Goal: Task Accomplishment & Management: Use online tool/utility

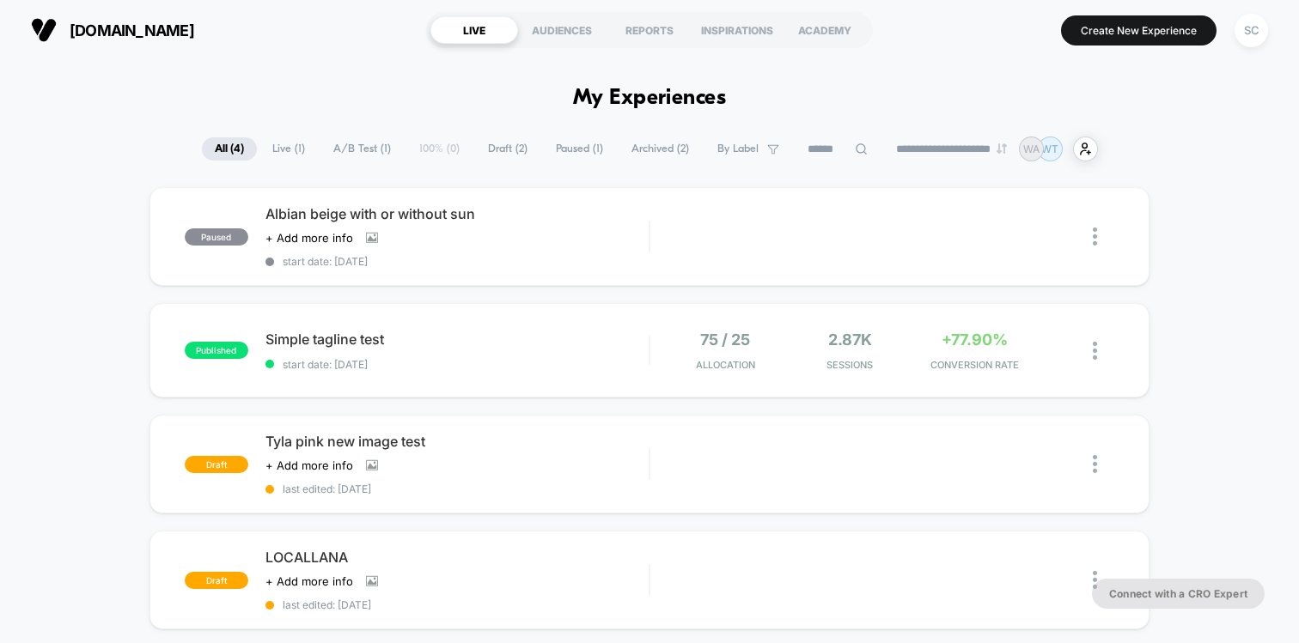
click at [178, 31] on span "[DOMAIN_NAME]" at bounding box center [132, 30] width 125 height 18
drag, startPoint x: 239, startPoint y: 32, endPoint x: 75, endPoint y: 24, distance: 164.2
click at [75, 24] on section "[DOMAIN_NAME]" at bounding box center [219, 30] width 387 height 43
copy span "[DOMAIN_NAME]"
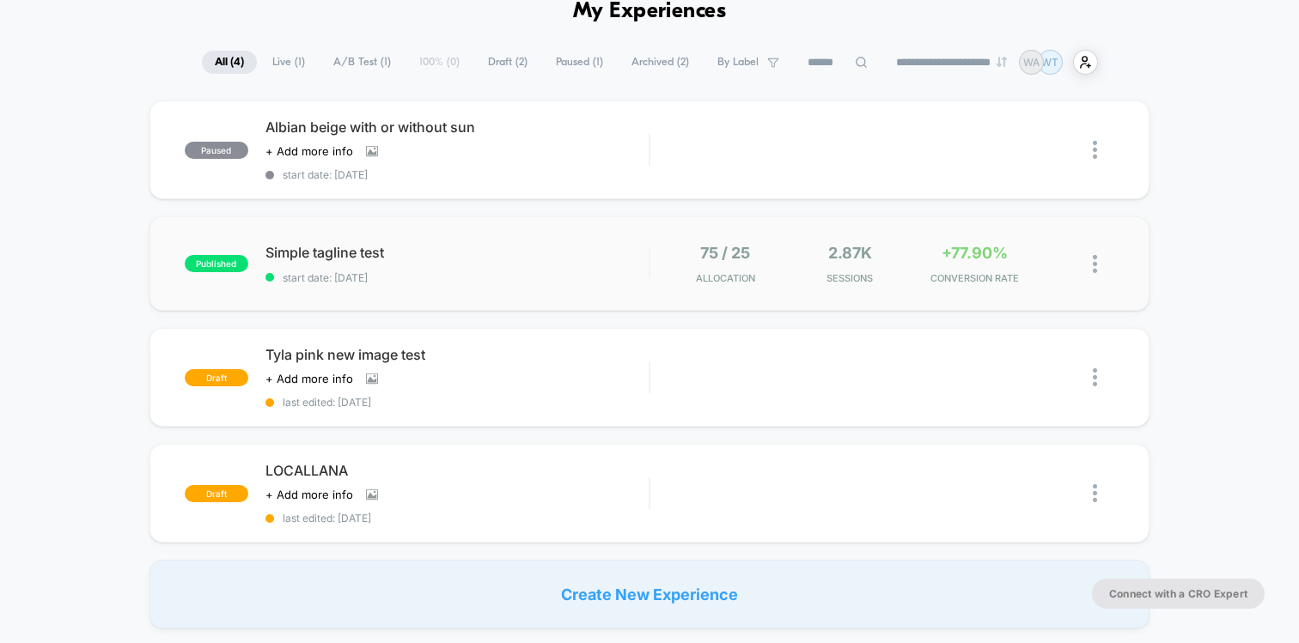
scroll to position [101, 0]
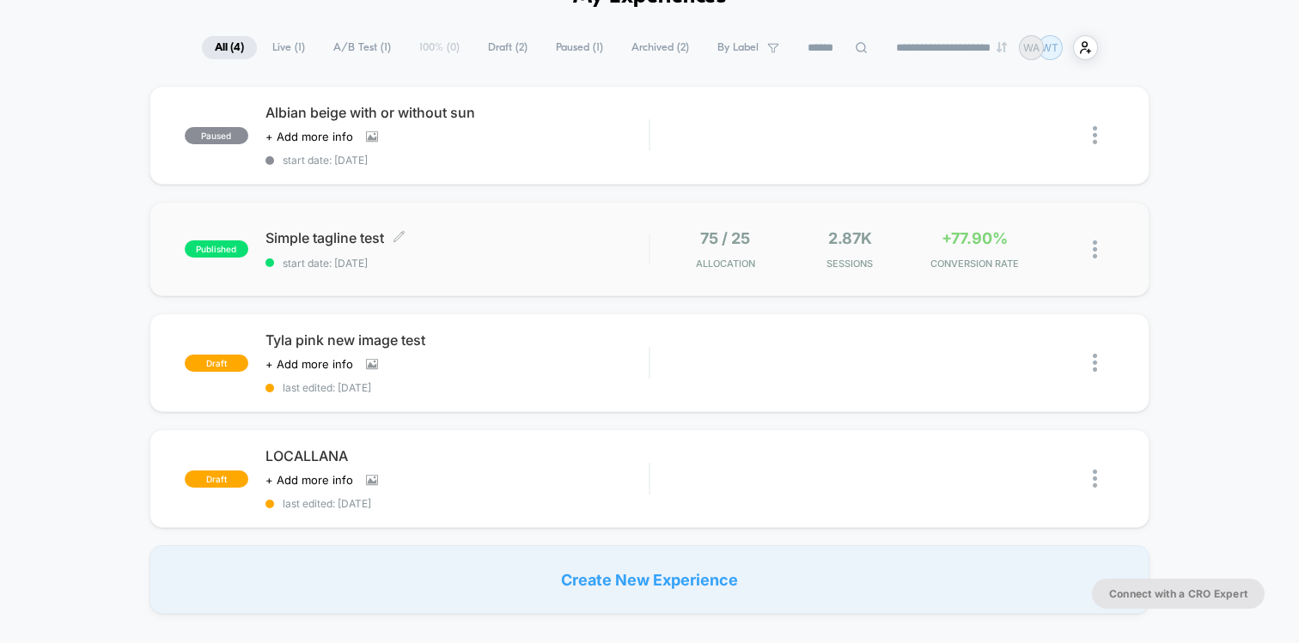
click at [502, 265] on span "start date: [DATE]" at bounding box center [456, 263] width 383 height 13
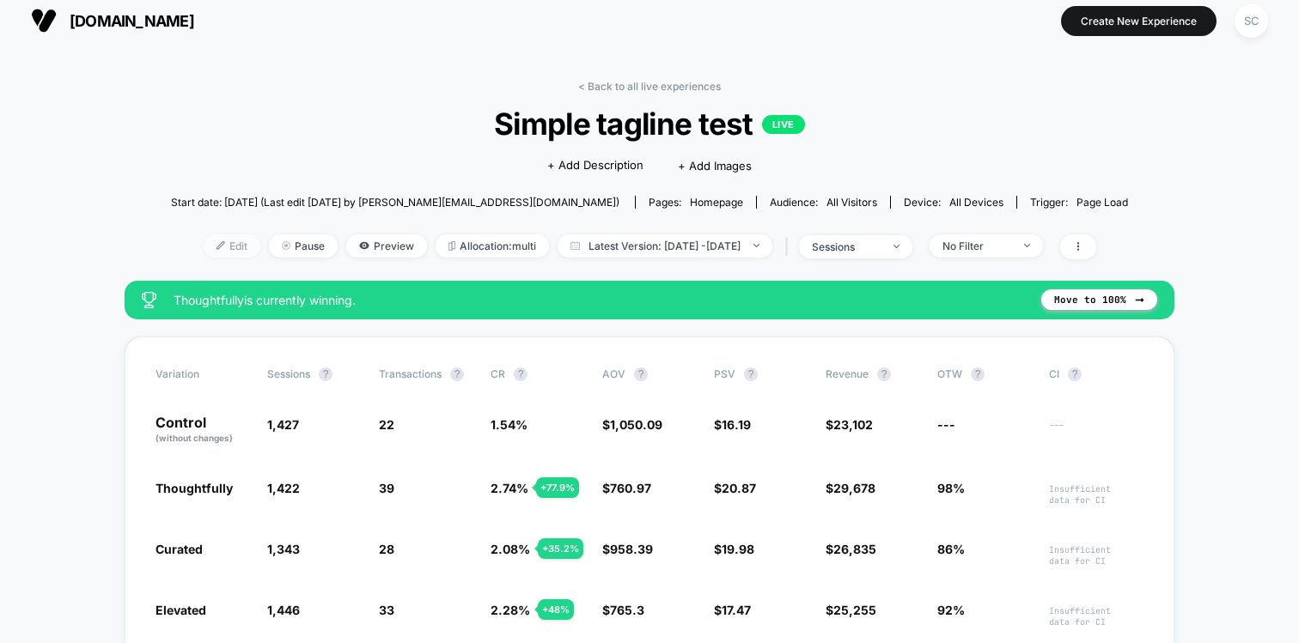
scroll to position [3, 0]
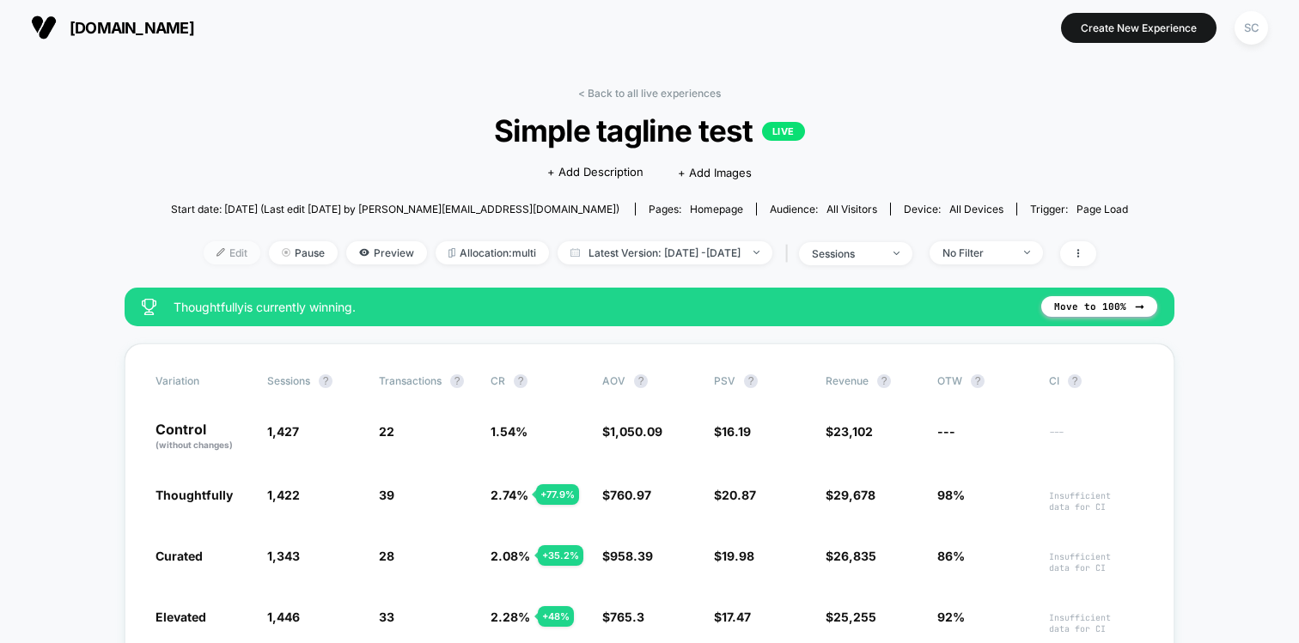
click at [216, 255] on img at bounding box center [220, 252] width 9 height 9
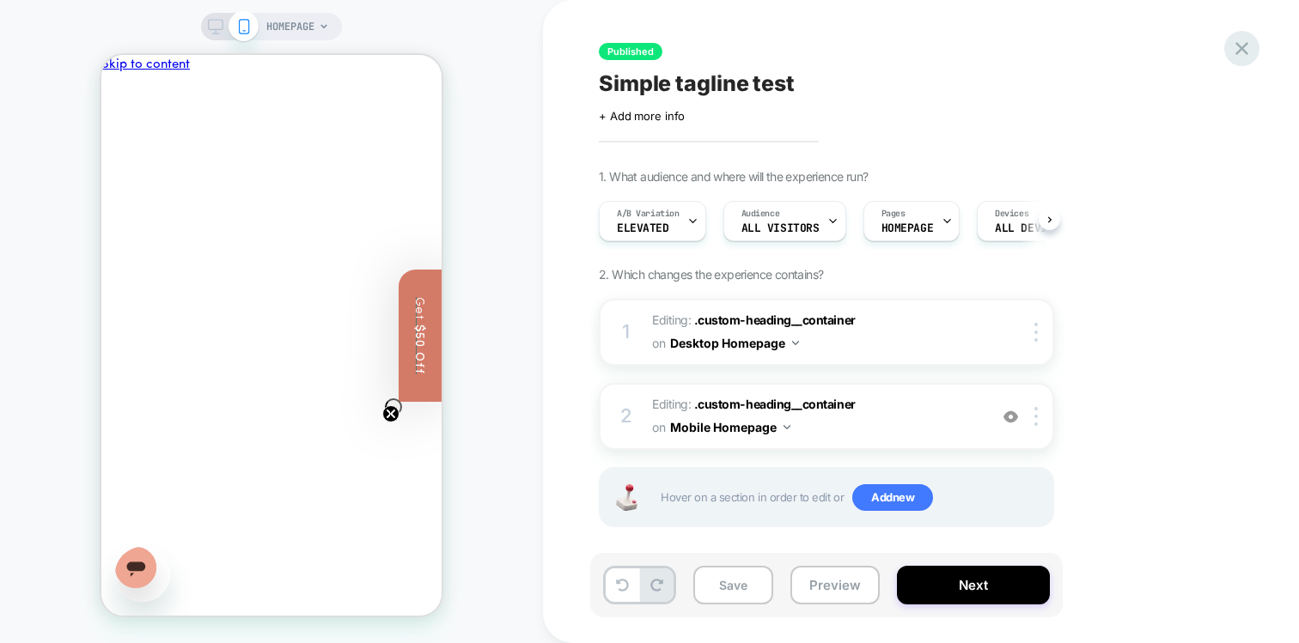
scroll to position [0, 1]
click at [417, 84] on div at bounding box center [426, 82] width 20 height 24
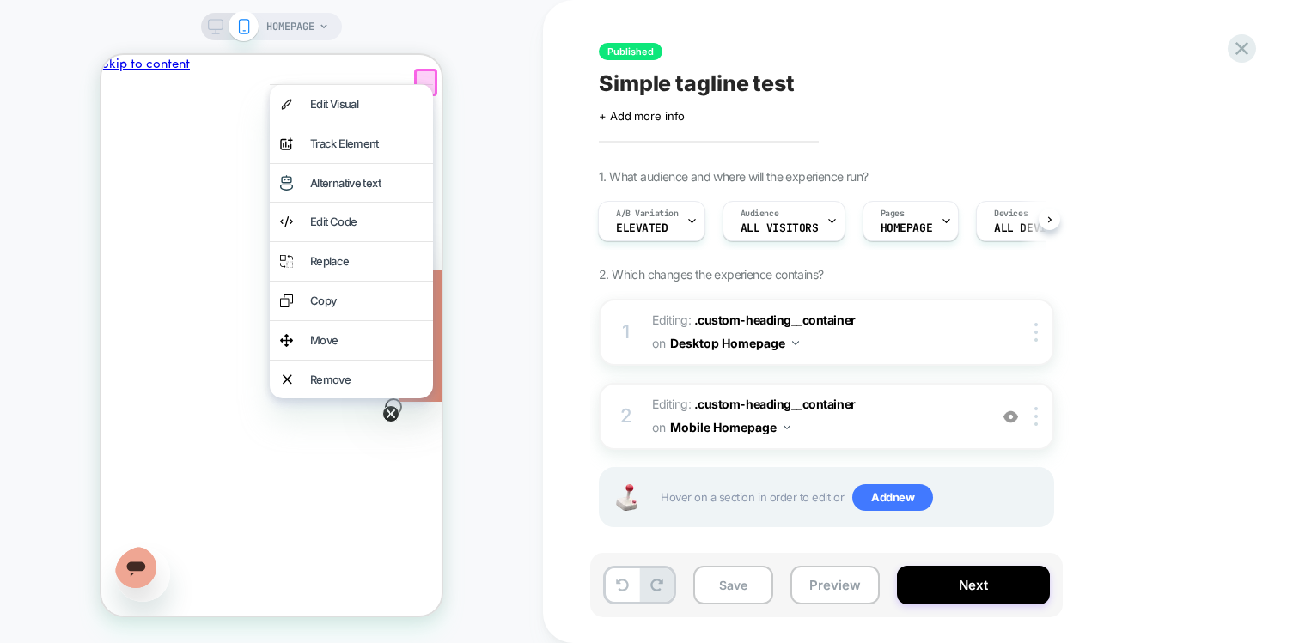
click at [422, 76] on div "Your cart Luxo Furniture Antonia Solid Pine Wood Triple Bunk Bed in White sku: …" at bounding box center [271, 384] width 340 height 616
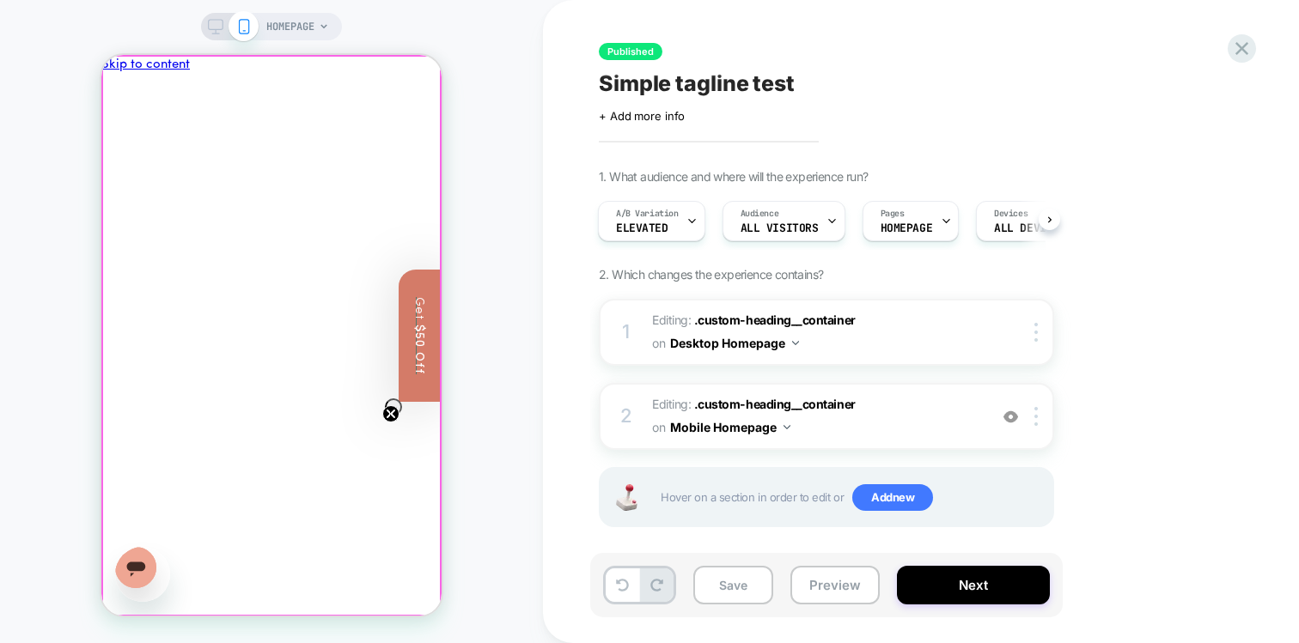
click at [425, 84] on div at bounding box center [271, 336] width 337 height 558
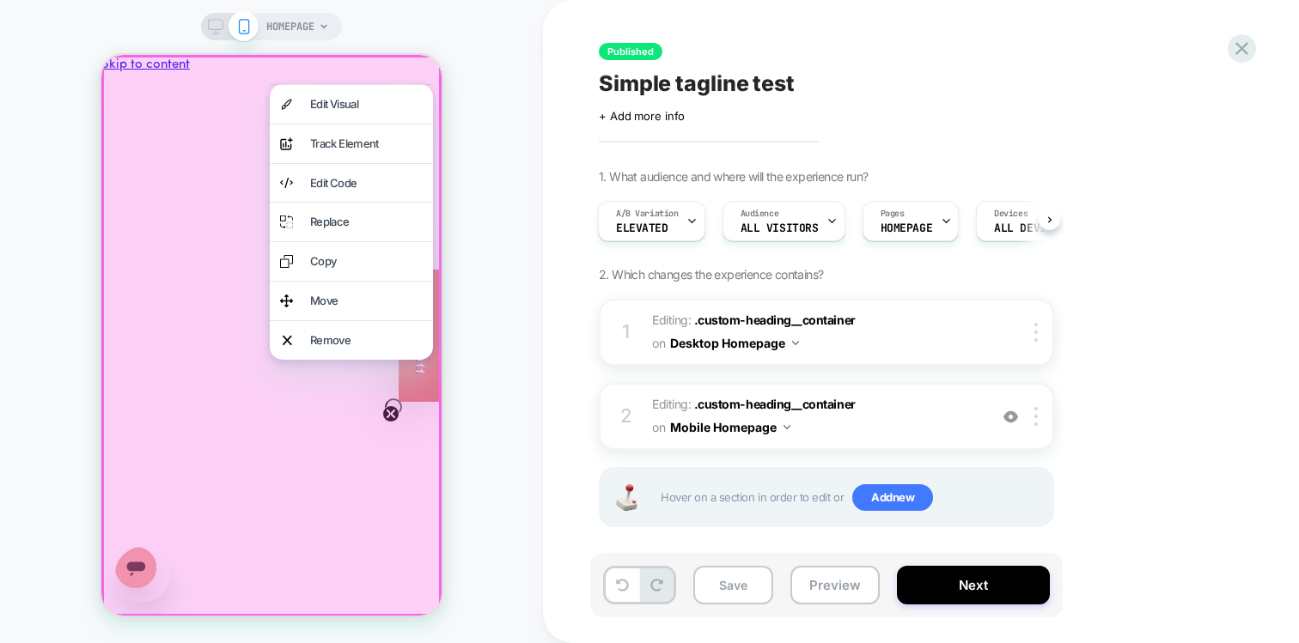
click at [504, 51] on div "HOMEPAGE" at bounding box center [271, 321] width 543 height 609
click at [490, 58] on div "HOMEPAGE" at bounding box center [271, 321] width 543 height 609
click at [370, 74] on div at bounding box center [271, 336] width 340 height 562
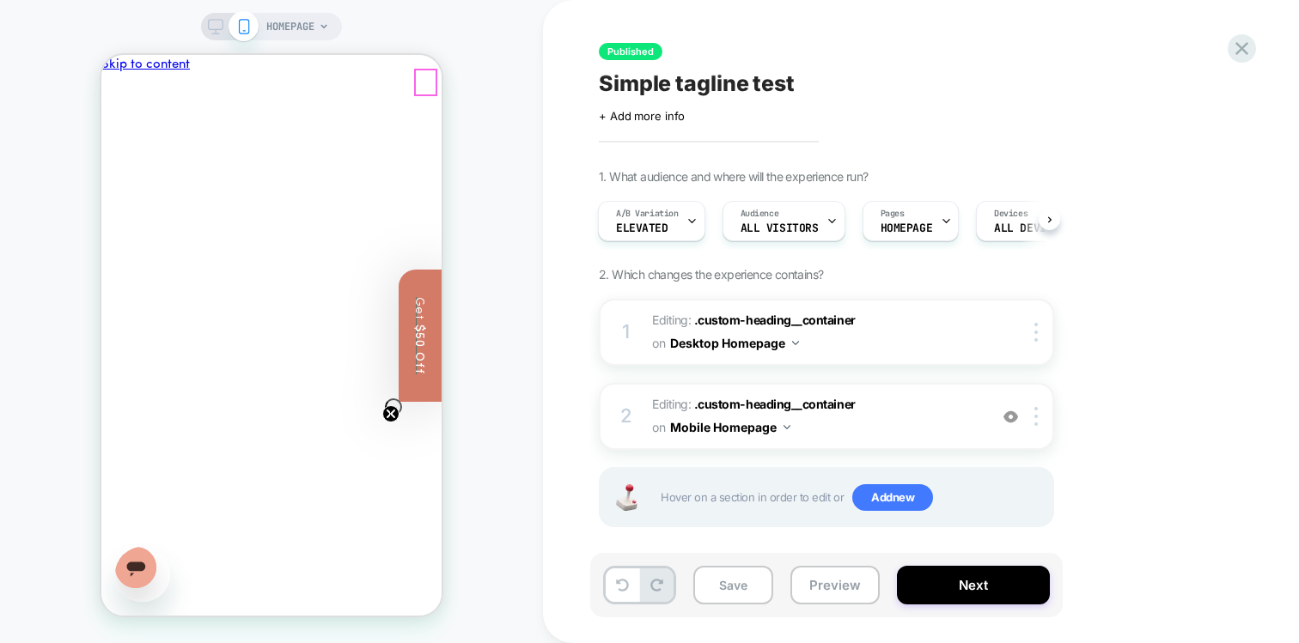
click at [172, 423] on button "Close" at bounding box center [165, 432] width 14 height 18
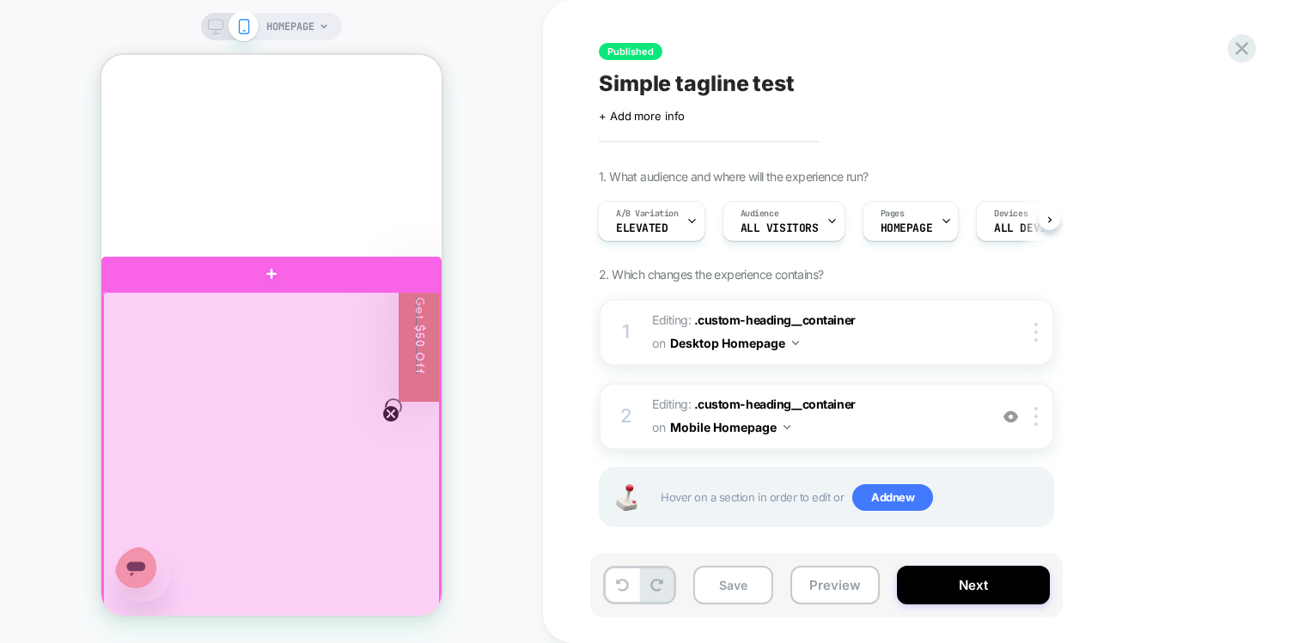
scroll to position [0, 0]
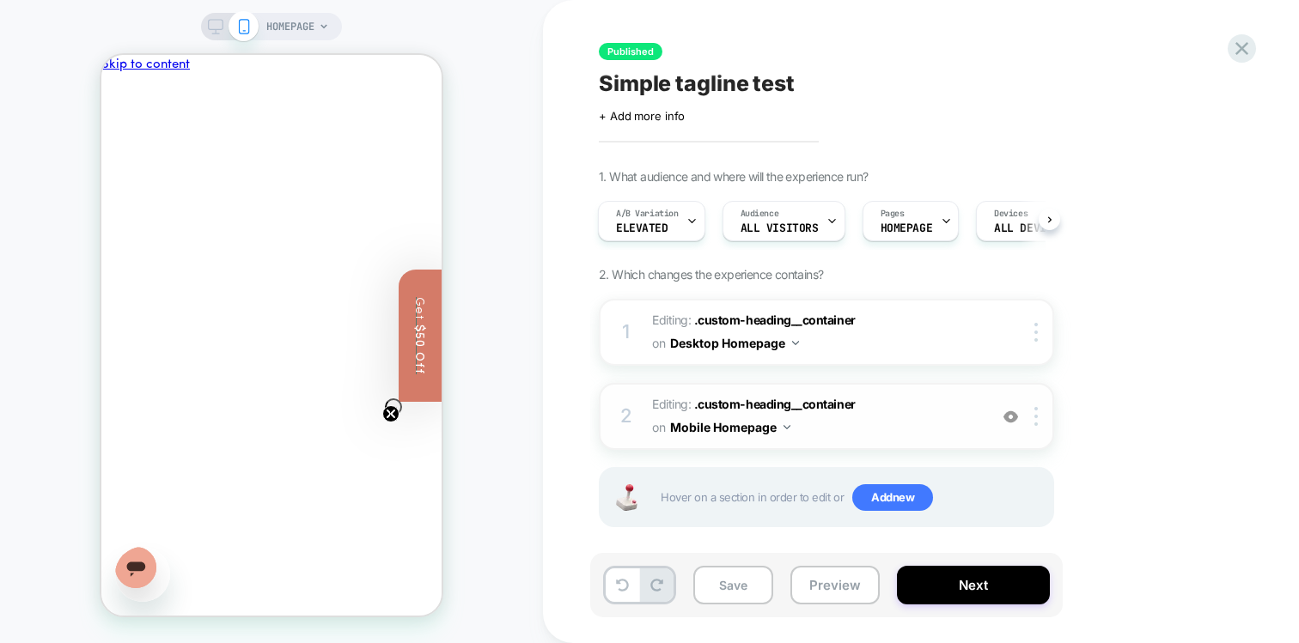
click at [1011, 417] on img at bounding box center [1010, 417] width 15 height 15
click at [1237, 43] on icon at bounding box center [1241, 48] width 13 height 13
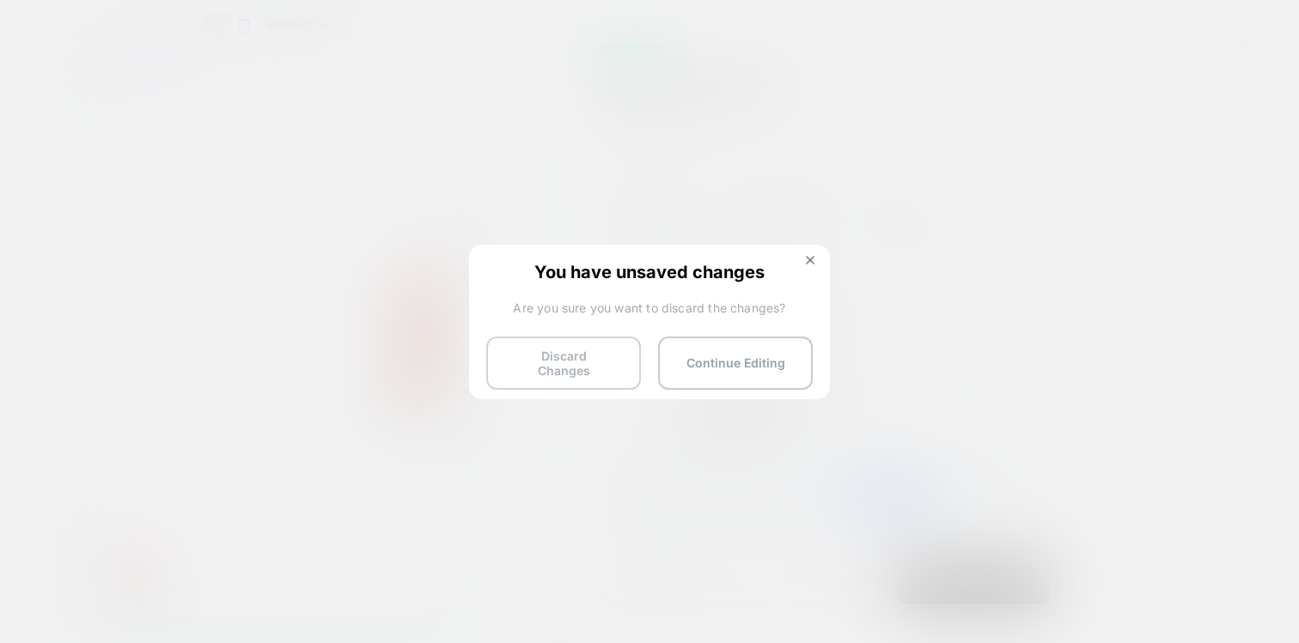
click at [554, 374] on button "Discard Changes" at bounding box center [563, 363] width 155 height 53
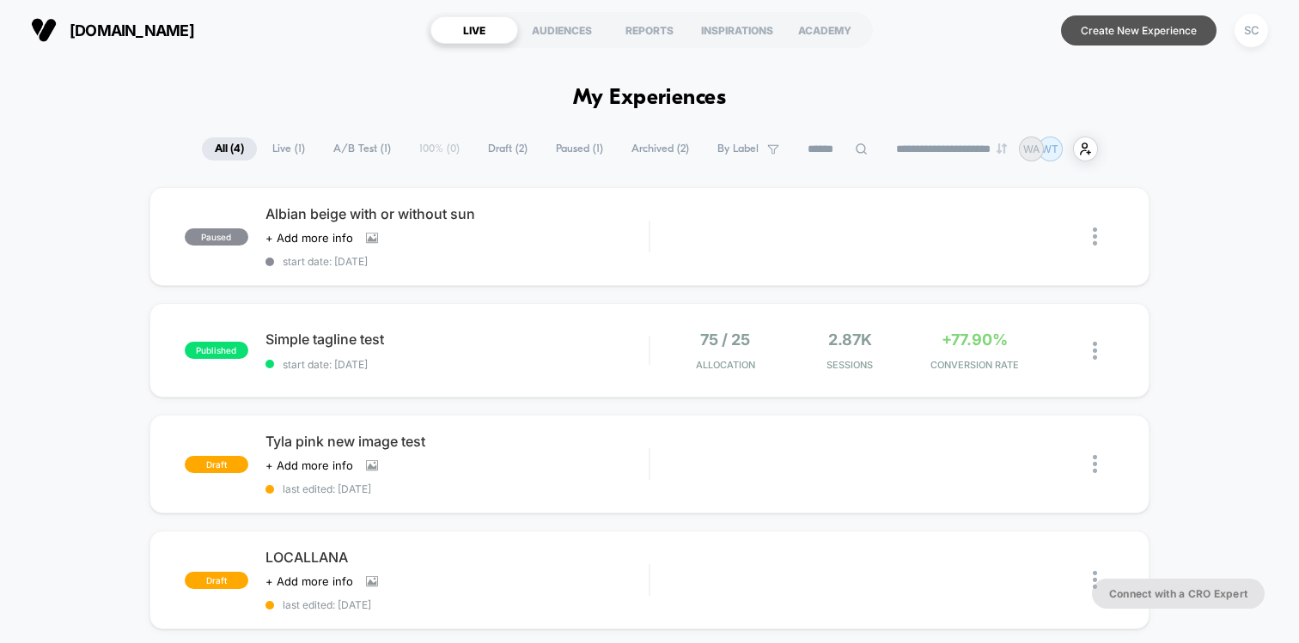
click at [1114, 27] on button "Create New Experience" at bounding box center [1138, 30] width 155 height 30
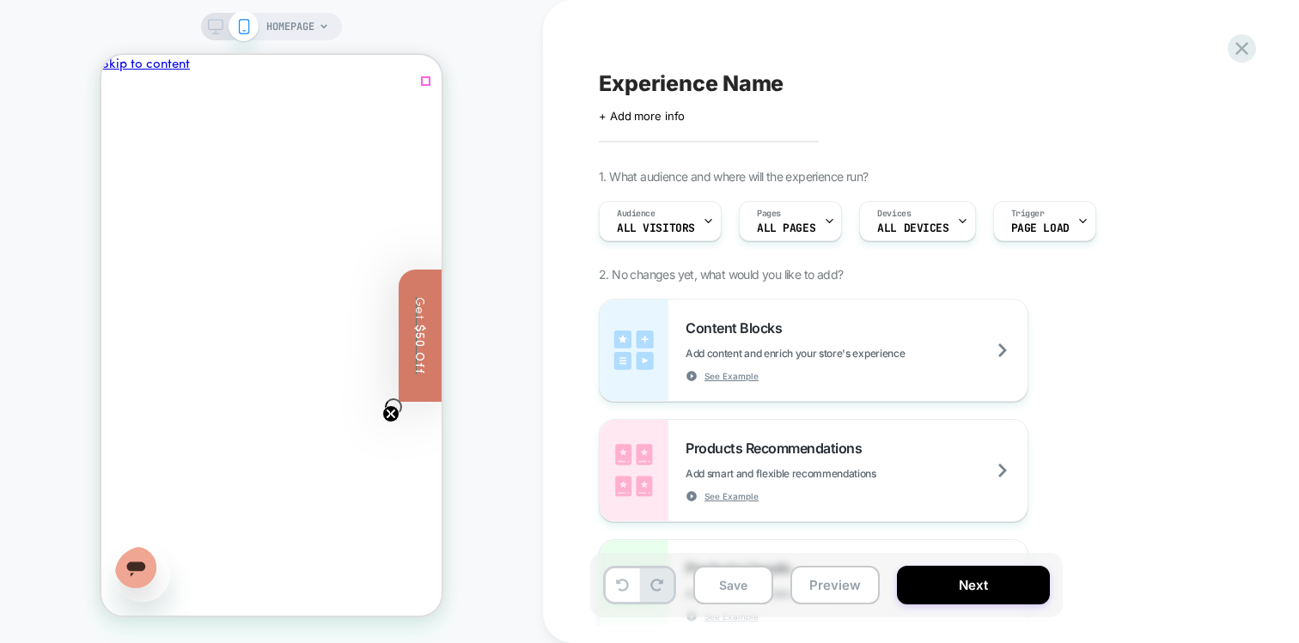
click at [174, 436] on icon "Close" at bounding box center [169, 440] width 9 height 9
click at [293, 16] on span "HOMEPAGE" at bounding box center [290, 26] width 48 height 27
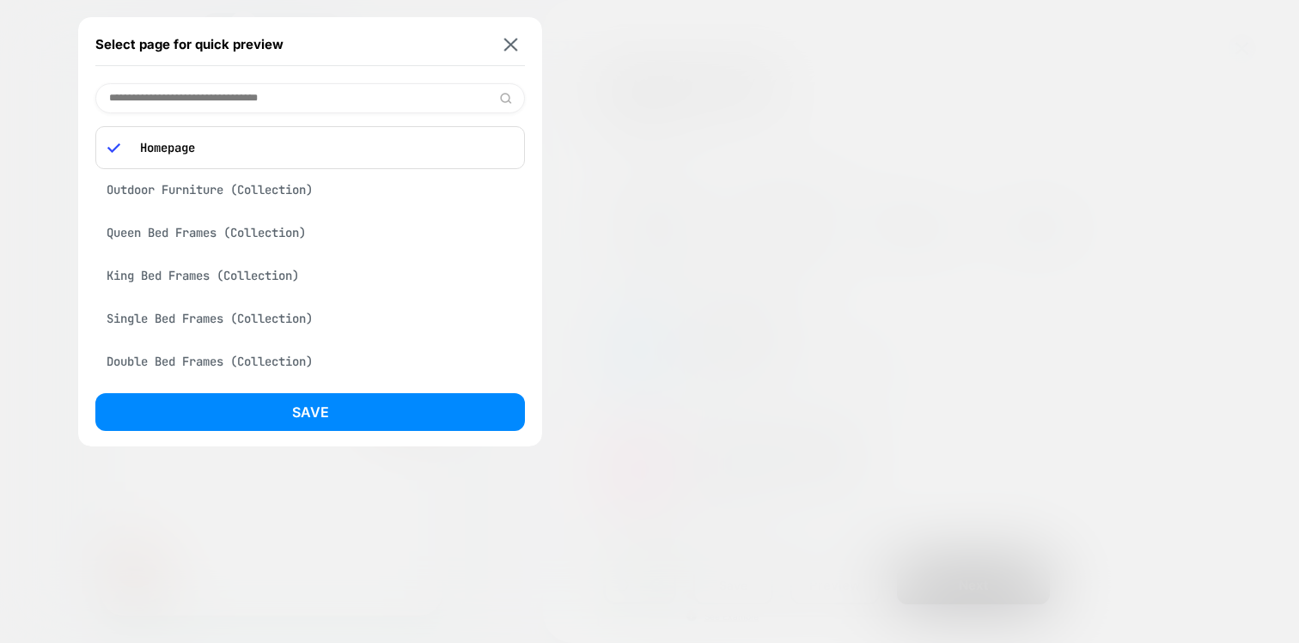
click at [557, 119] on div at bounding box center [649, 321] width 1299 height 643
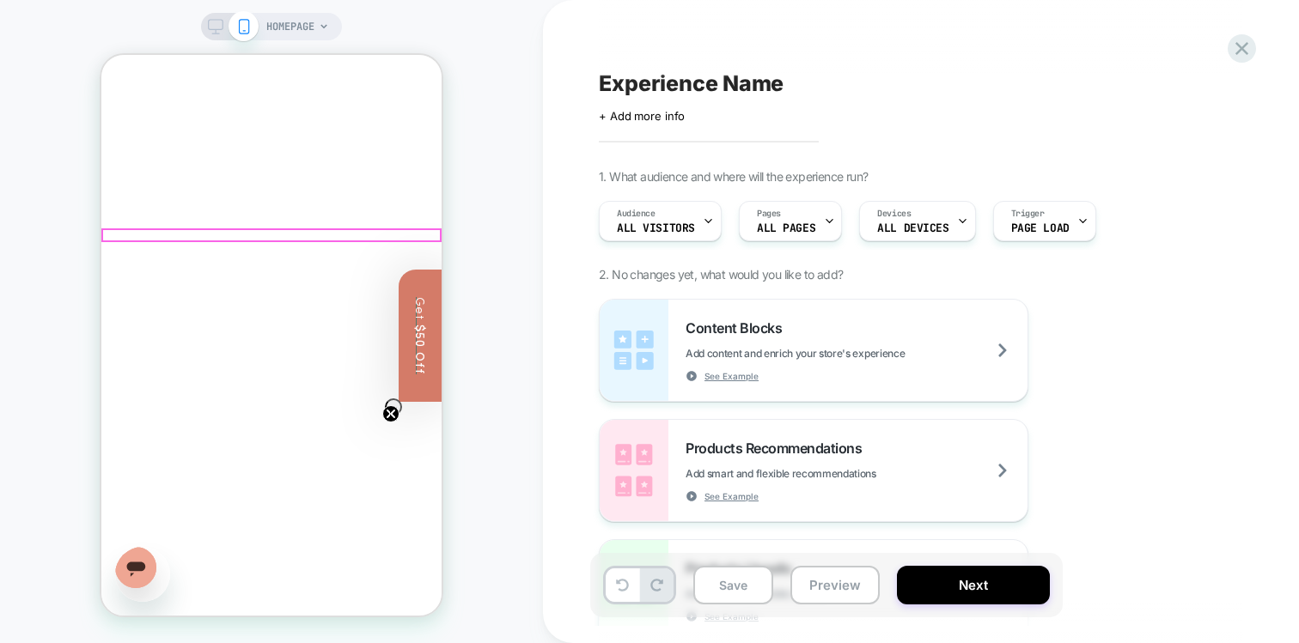
scroll to position [266, 0]
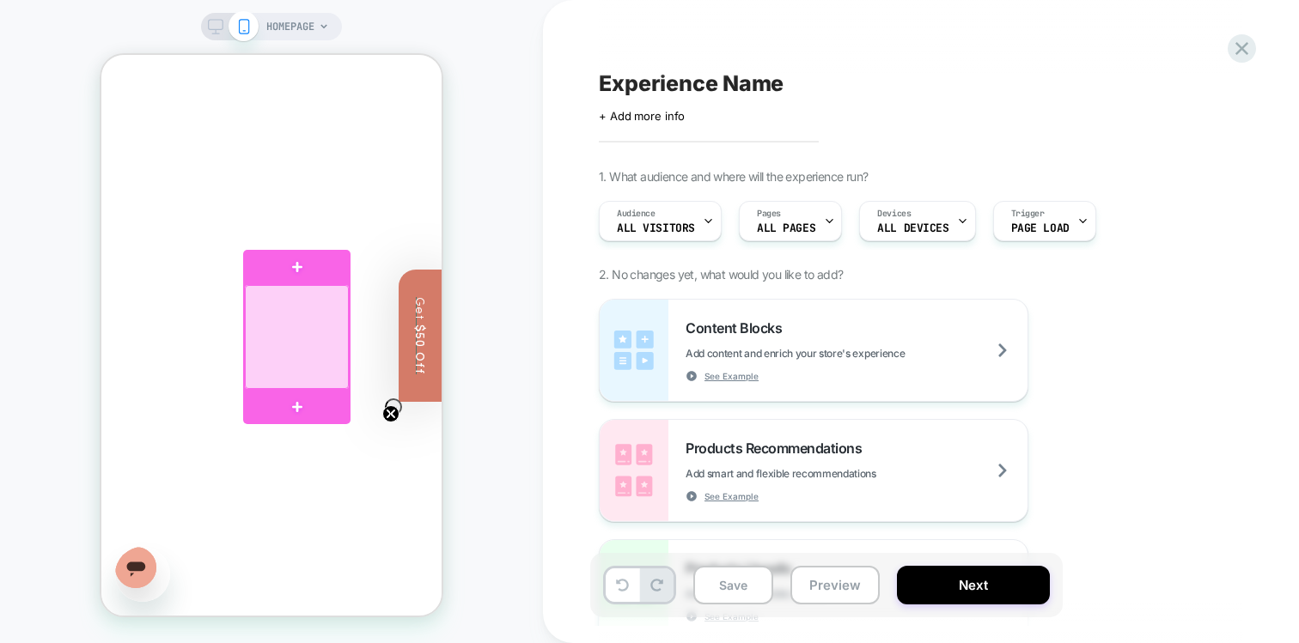
click at [285, 360] on div at bounding box center [297, 337] width 104 height 104
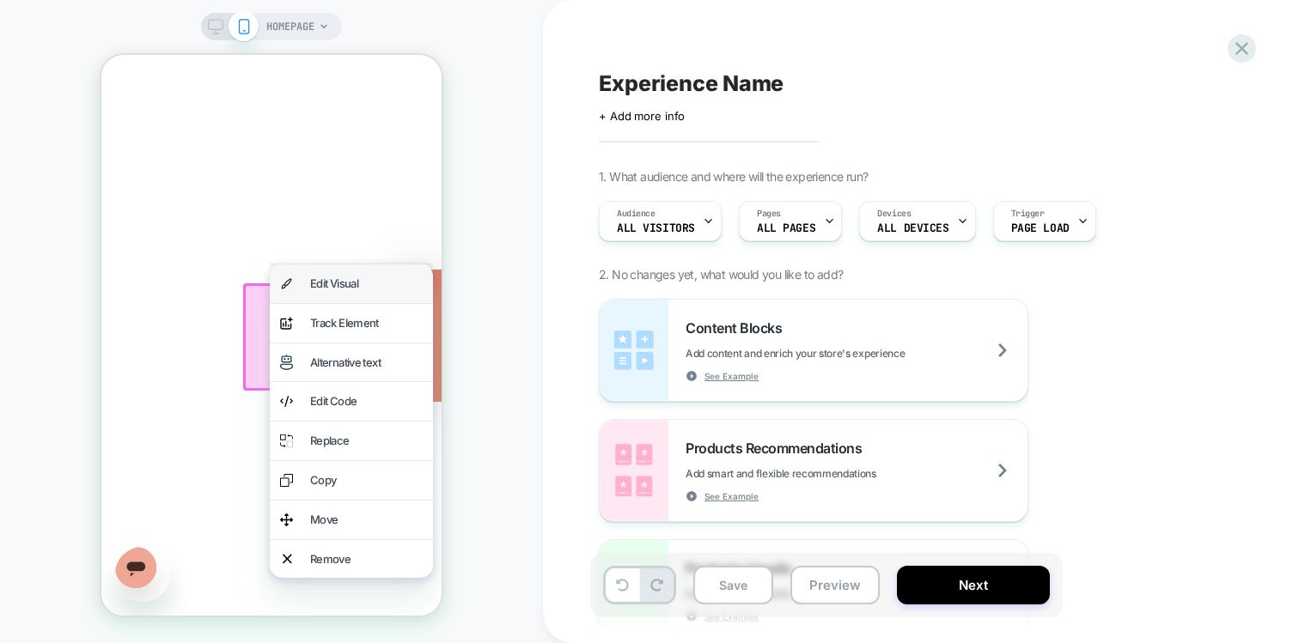
click at [335, 265] on div "Edit Visual" at bounding box center [351, 284] width 163 height 39
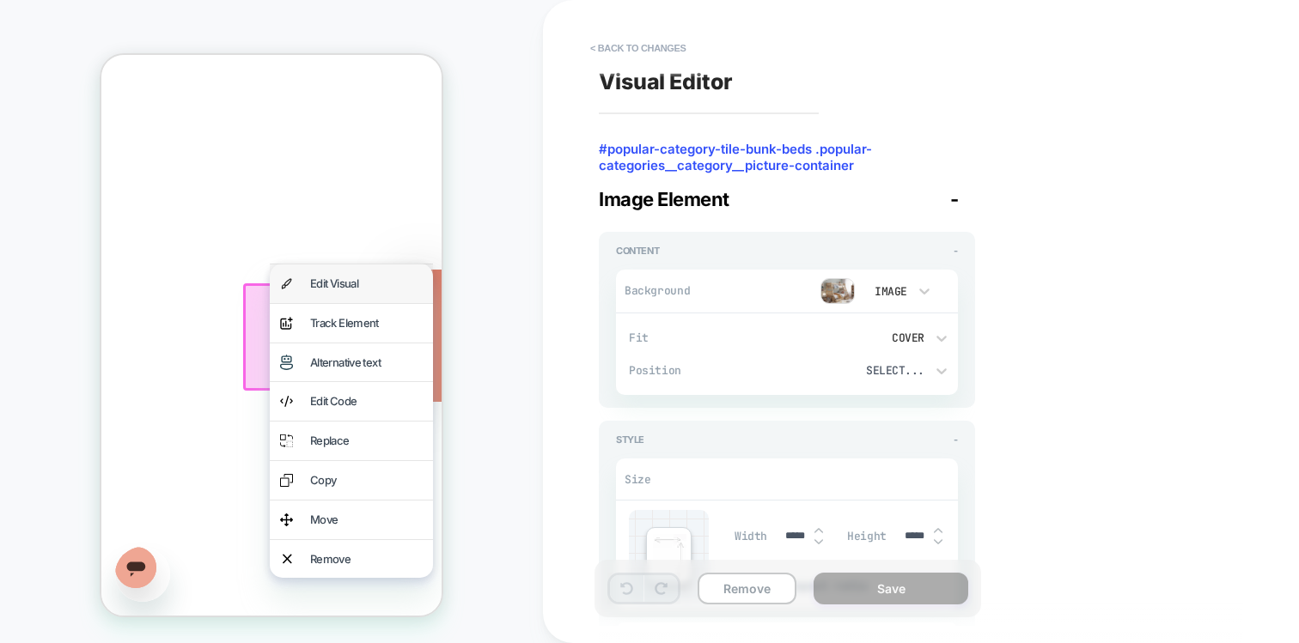
scroll to position [268, 0]
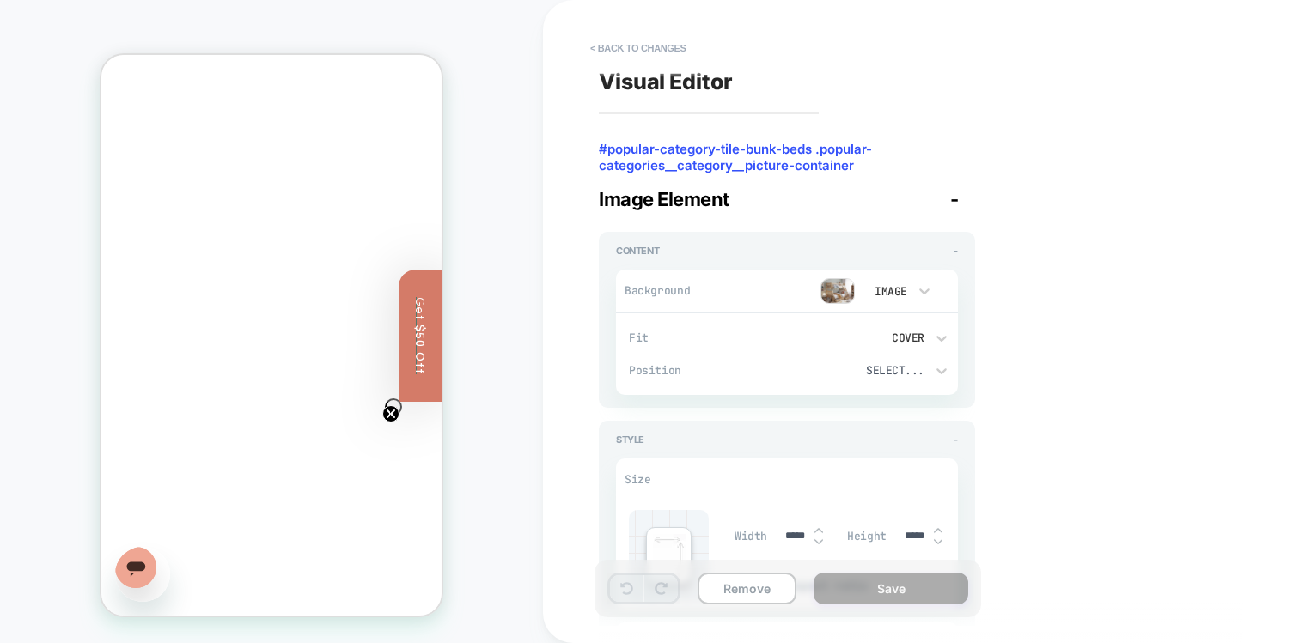
click at [852, 293] on img at bounding box center [837, 291] width 34 height 26
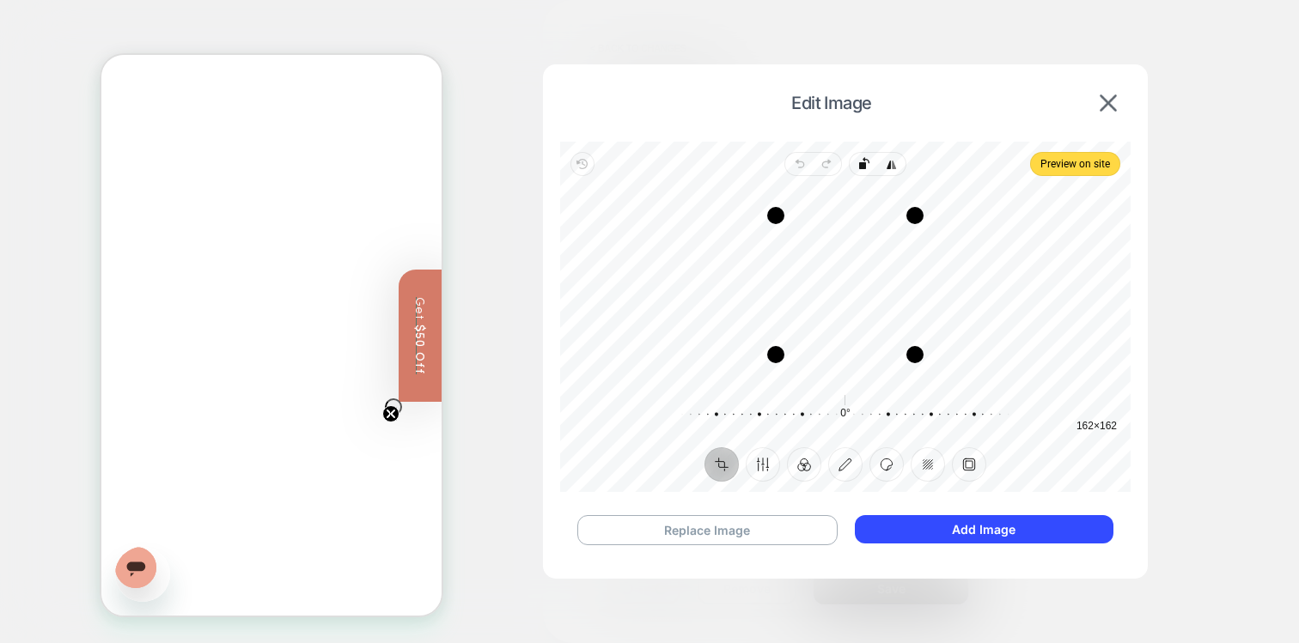
click at [1107, 114] on div "Edit Image" at bounding box center [845, 103] width 570 height 43
click at [1110, 105] on img at bounding box center [1107, 102] width 17 height 17
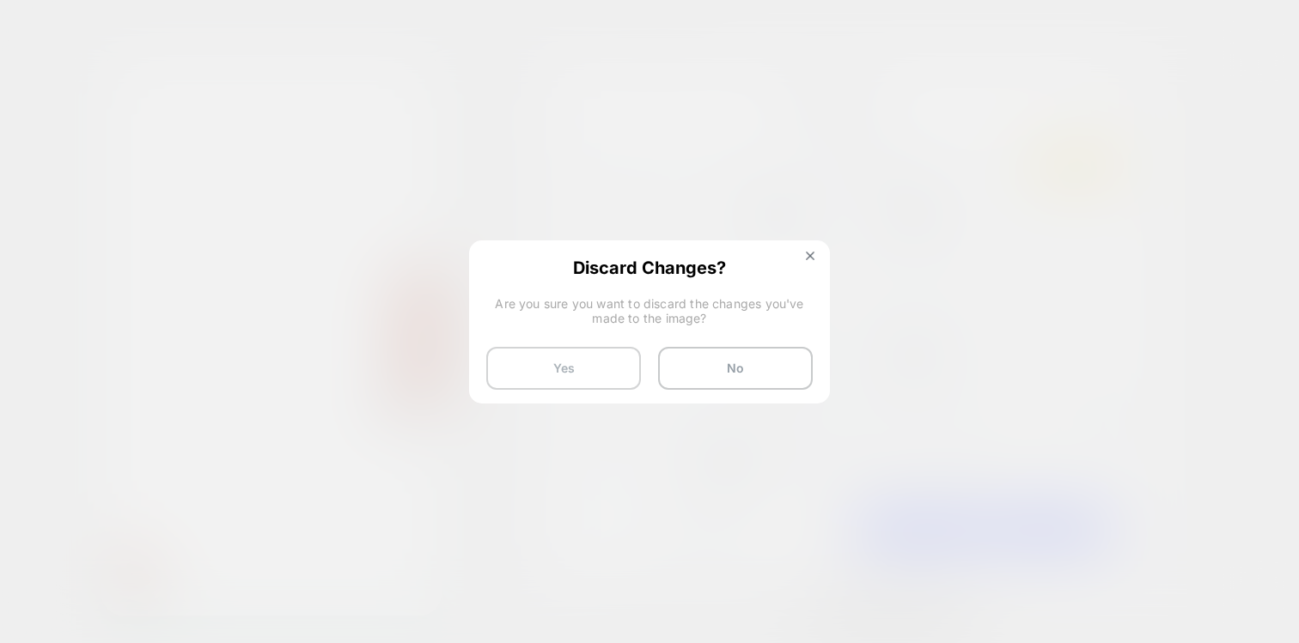
click at [542, 381] on button "Yes" at bounding box center [563, 368] width 155 height 43
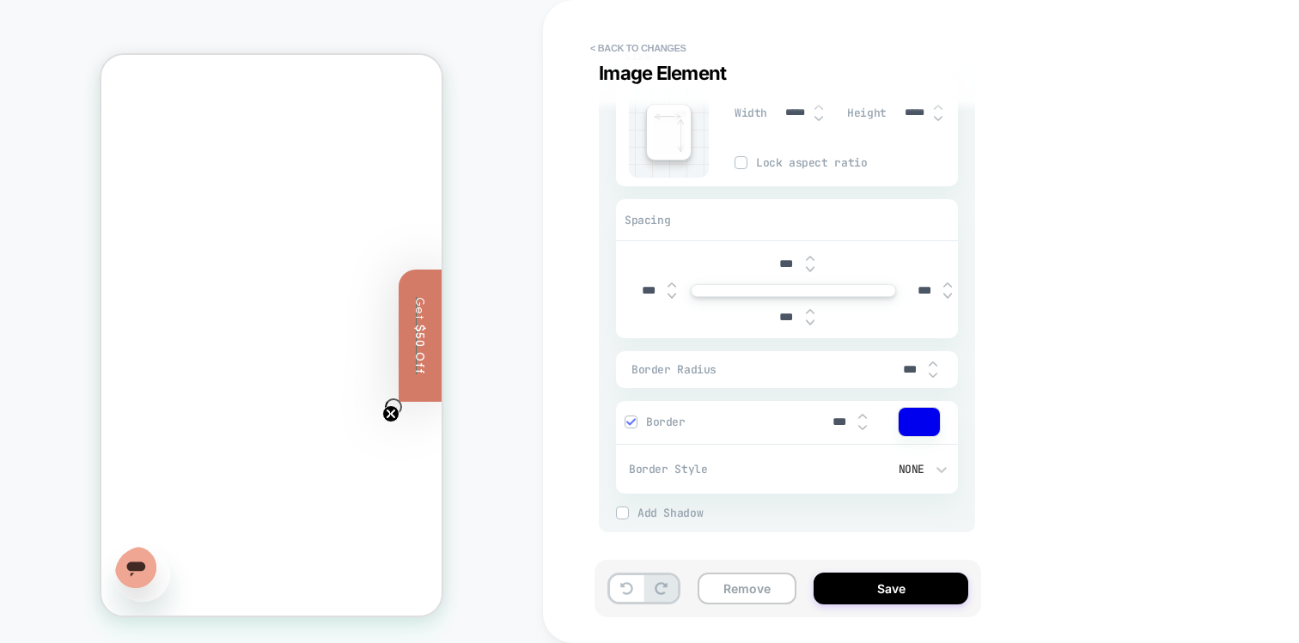
scroll to position [0, 0]
click at [622, 48] on button "< Back to changes" at bounding box center [637, 47] width 113 height 27
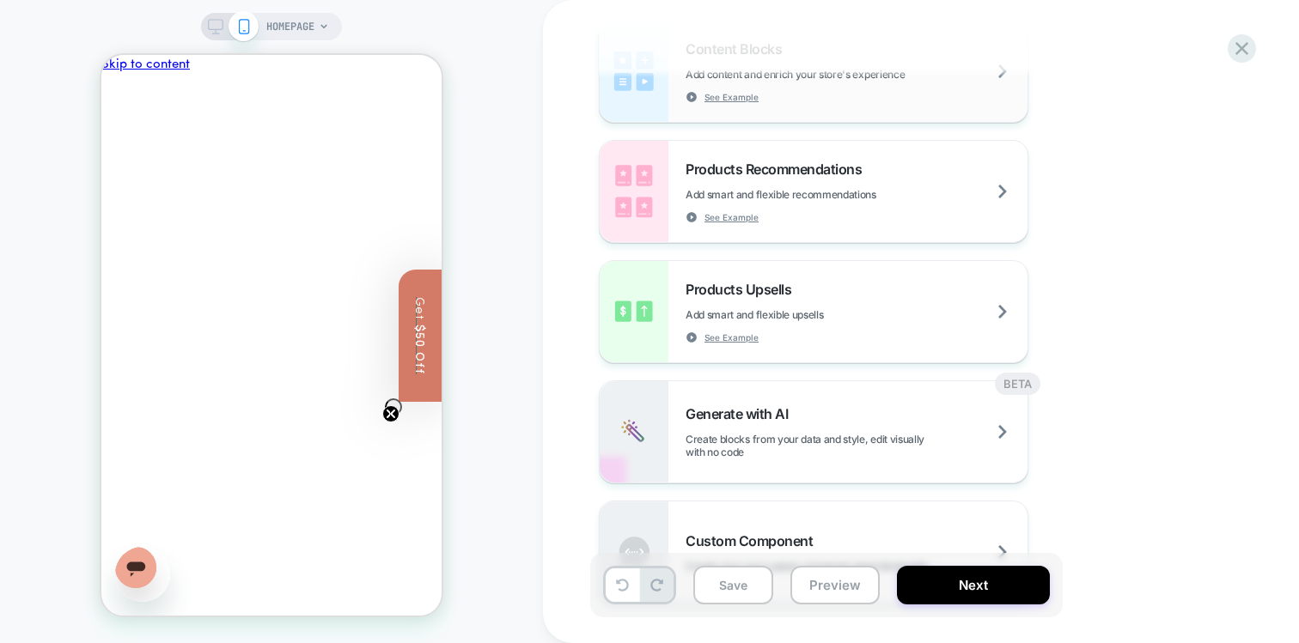
scroll to position [320, 0]
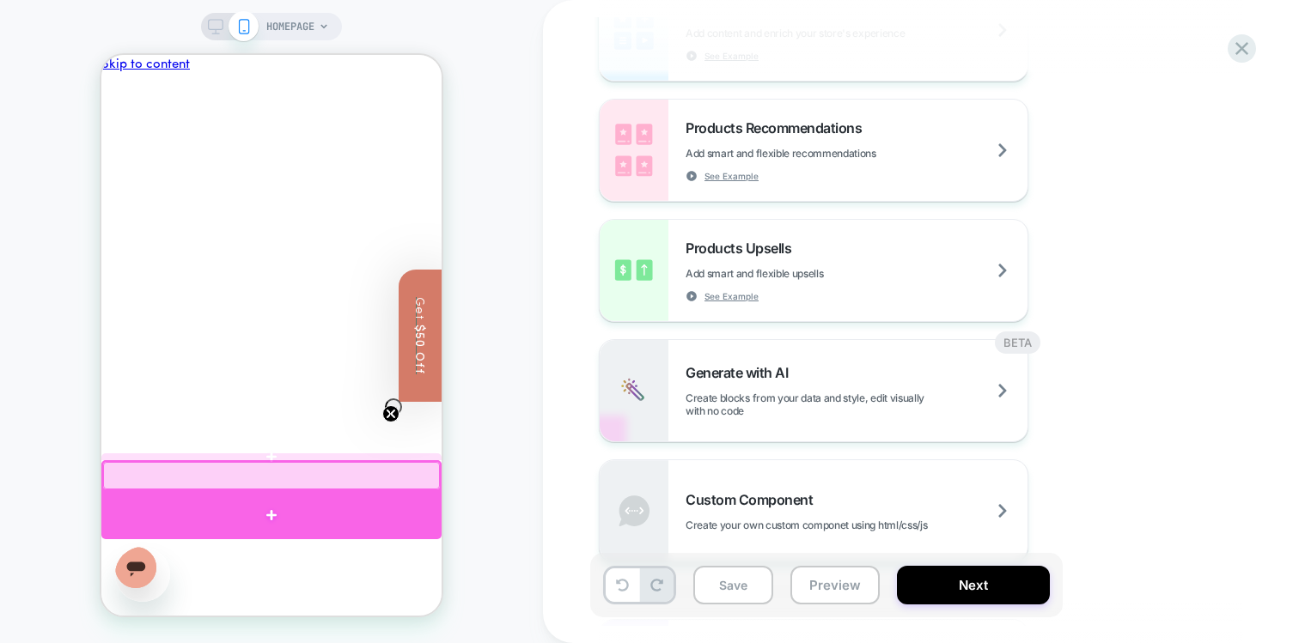
click at [380, 509] on div at bounding box center [271, 515] width 340 height 48
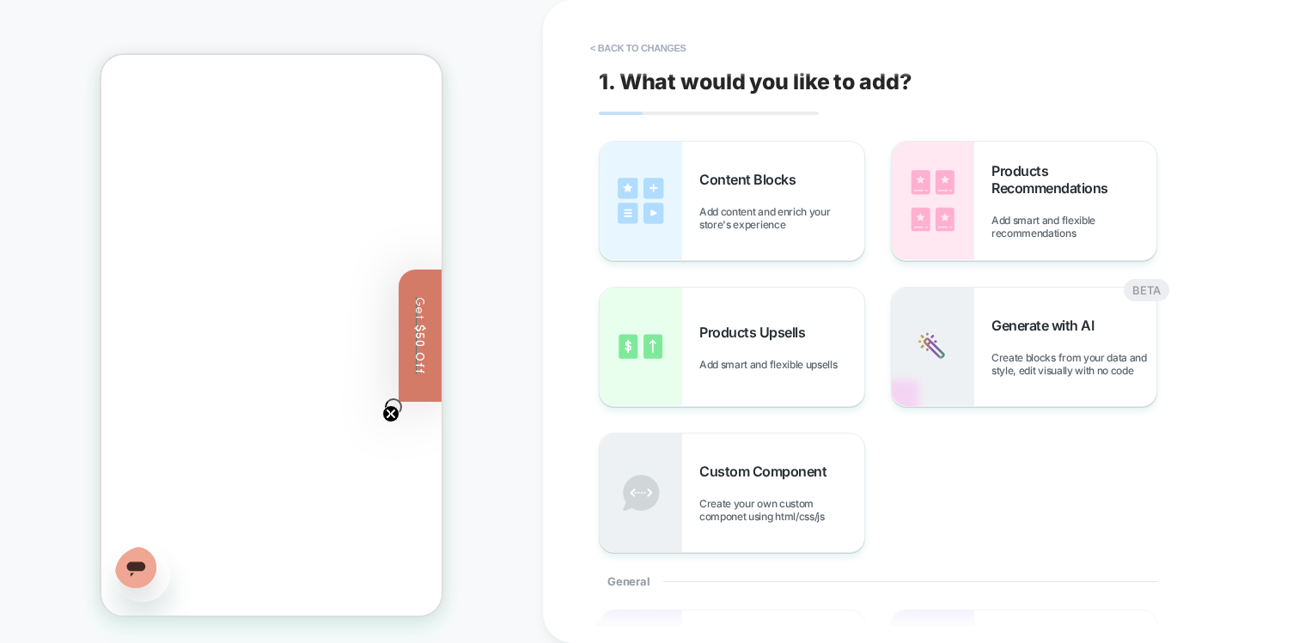
scroll to position [179, 0]
click at [920, 192] on img at bounding box center [933, 201] width 82 height 119
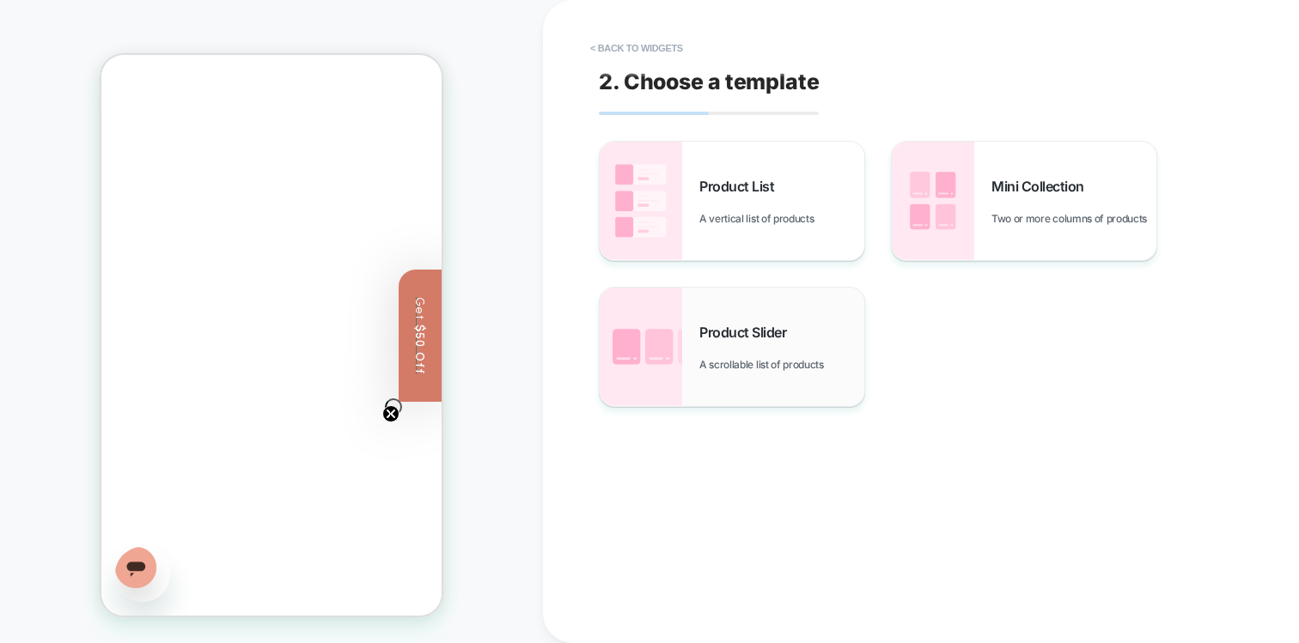
scroll to position [336, 0]
click at [661, 59] on button "< Back to widgets" at bounding box center [636, 47] width 110 height 27
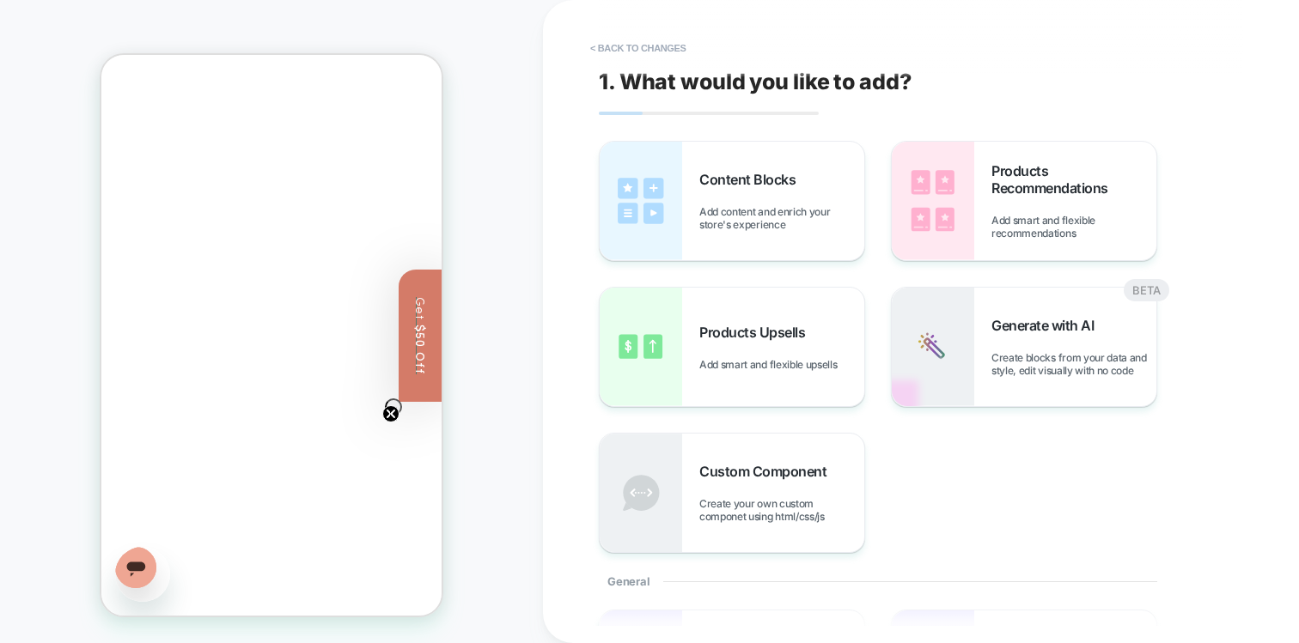
scroll to position [179, 0]
click at [661, 59] on button "< Back to changes" at bounding box center [637, 47] width 113 height 27
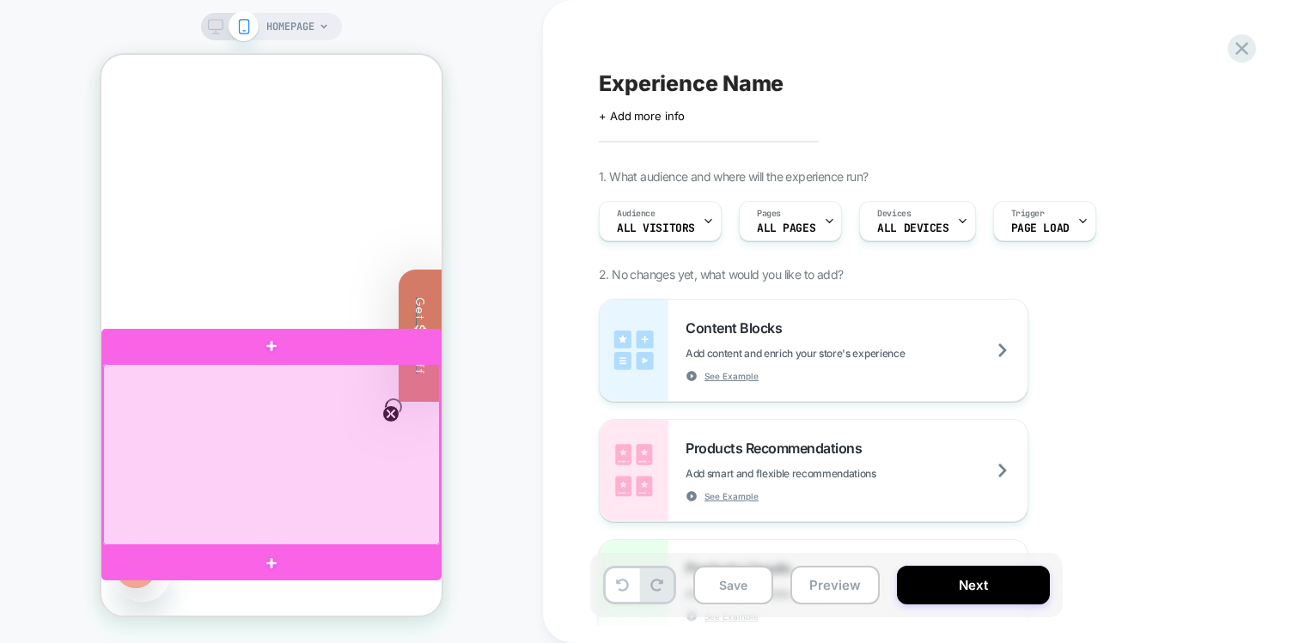
click at [354, 522] on div at bounding box center [271, 454] width 337 height 180
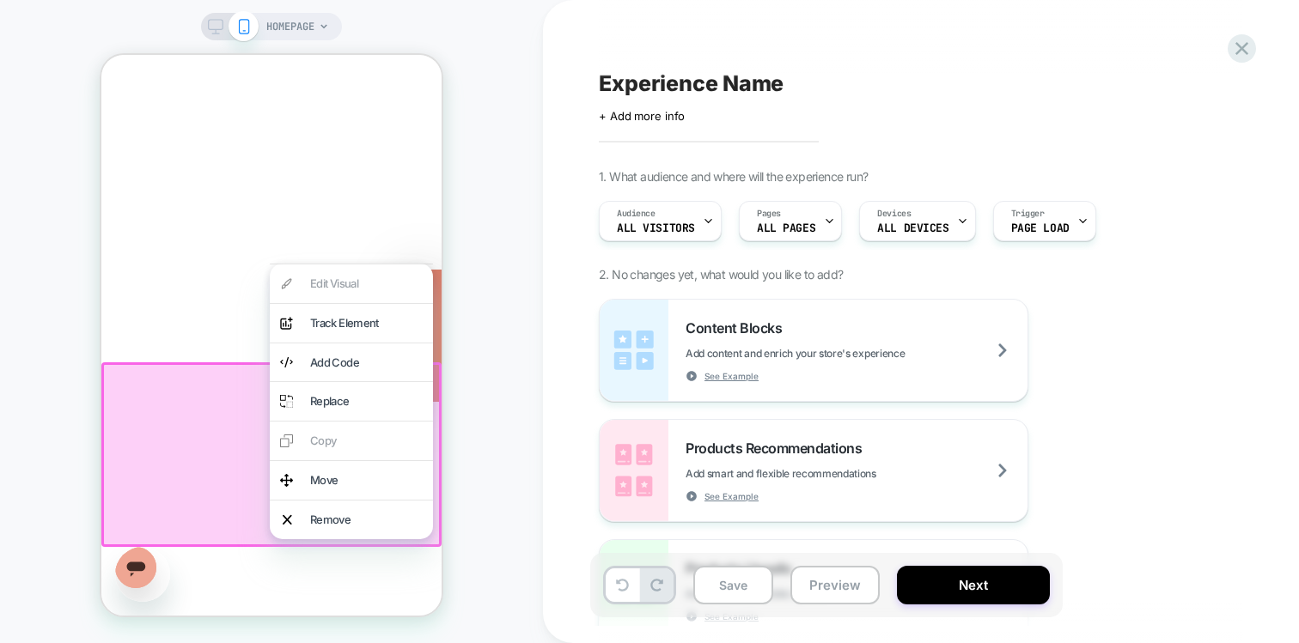
click at [490, 356] on div "HOMEPAGE" at bounding box center [271, 321] width 543 height 609
click at [513, 399] on div "HOMEPAGE" at bounding box center [271, 321] width 543 height 609
click at [96, 459] on div "HOMEPAGE" at bounding box center [271, 321] width 543 height 609
click at [158, 424] on div at bounding box center [271, 454] width 340 height 184
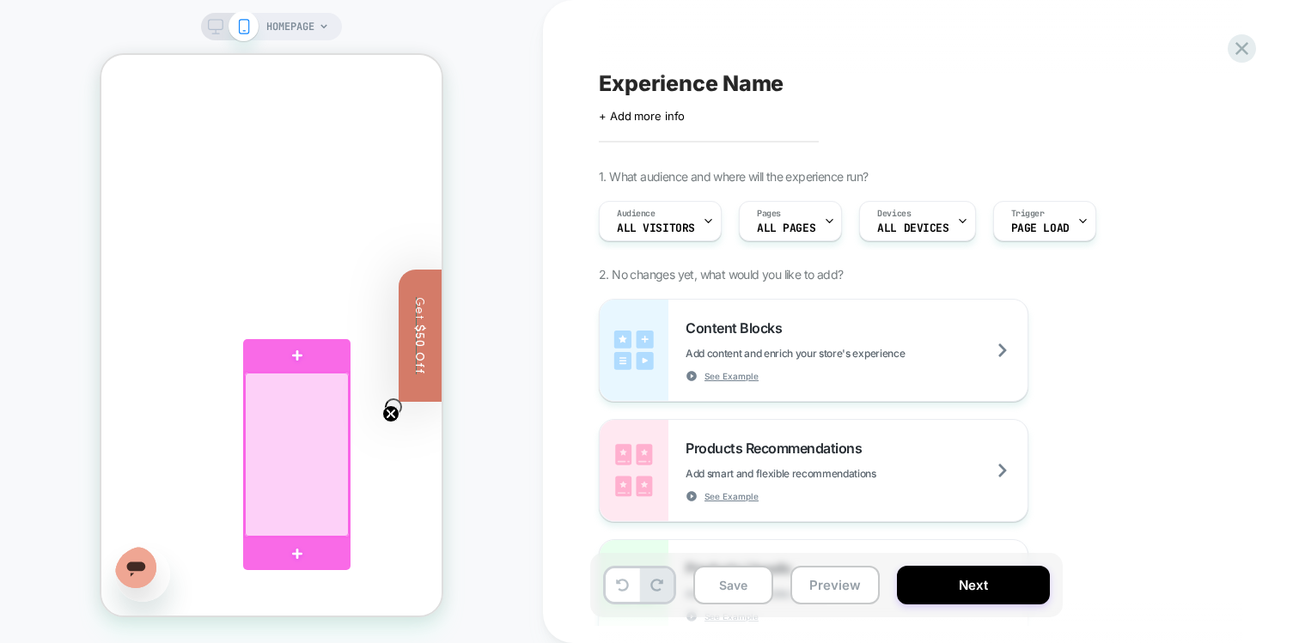
click at [330, 482] on div at bounding box center [297, 454] width 104 height 163
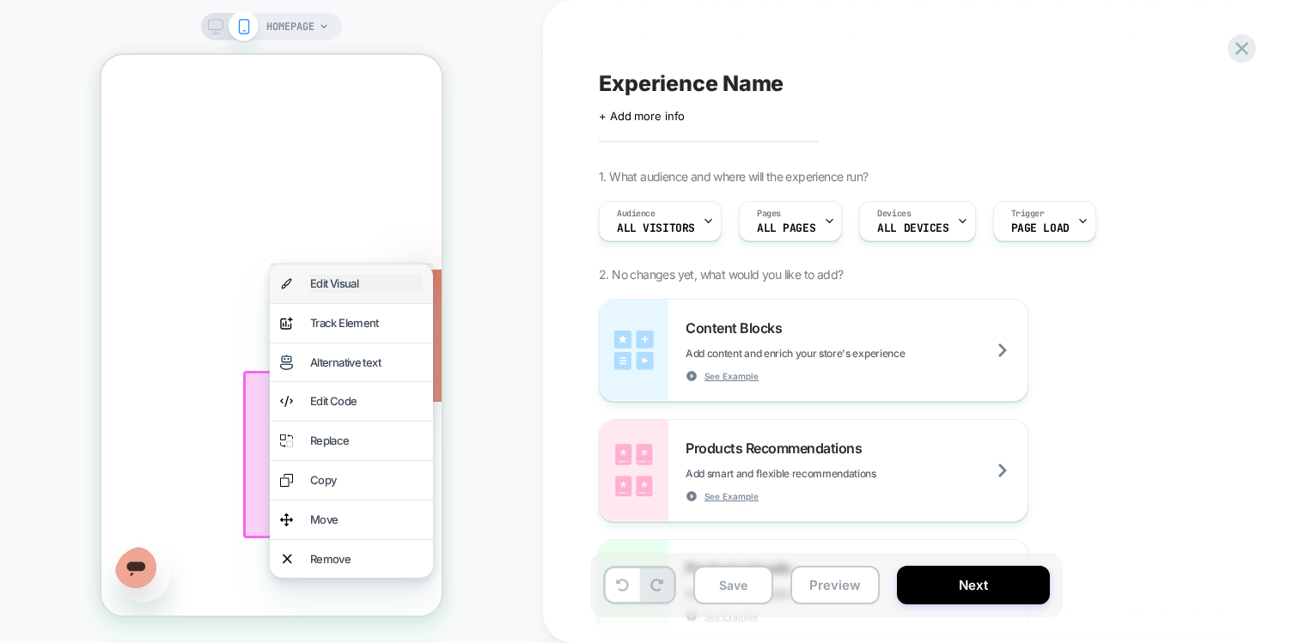
click at [323, 288] on div "Edit Visual" at bounding box center [366, 284] width 113 height 18
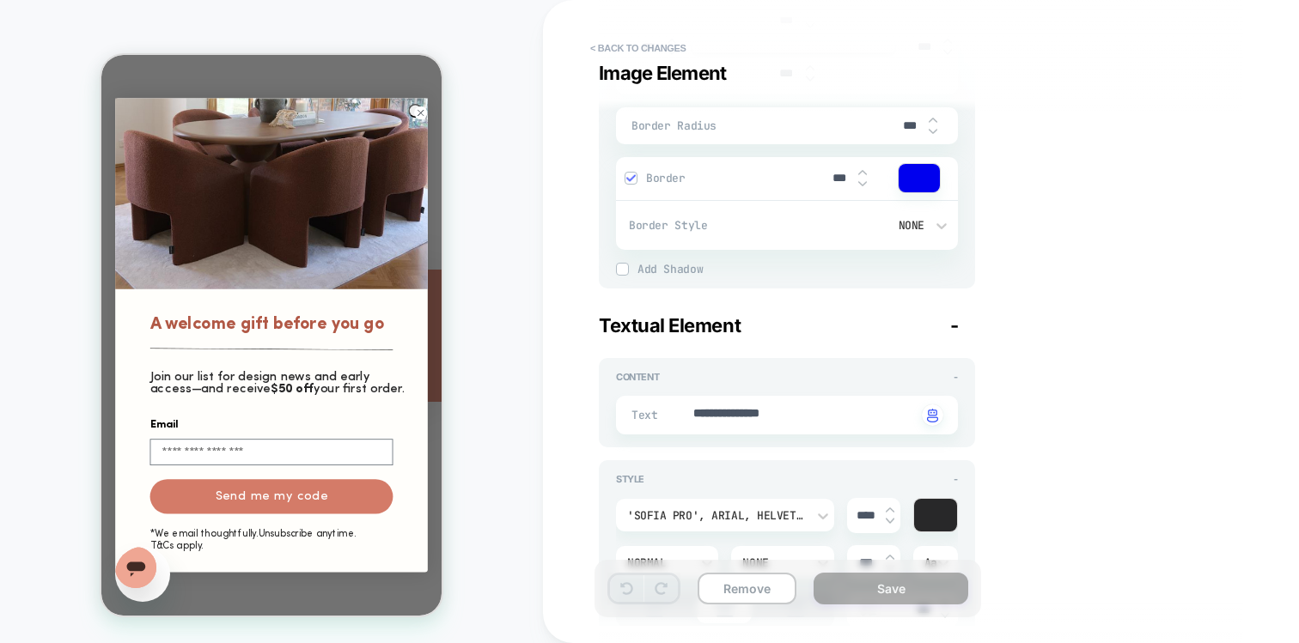
scroll to position [952, 0]
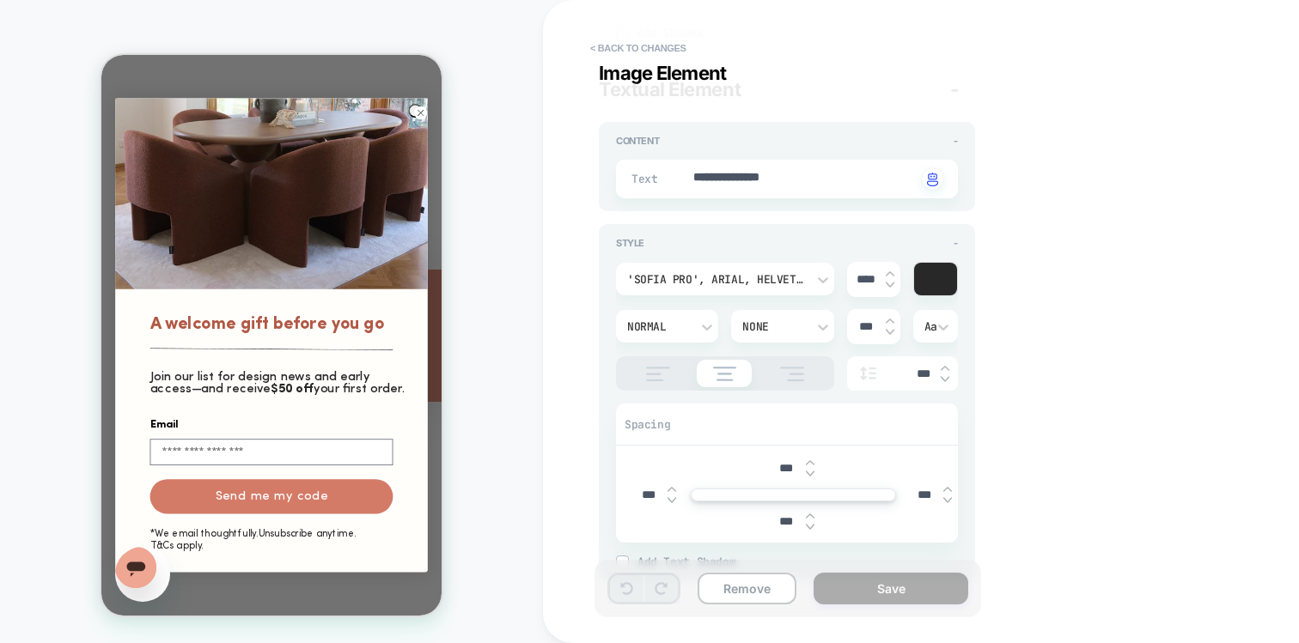
type textarea "*"
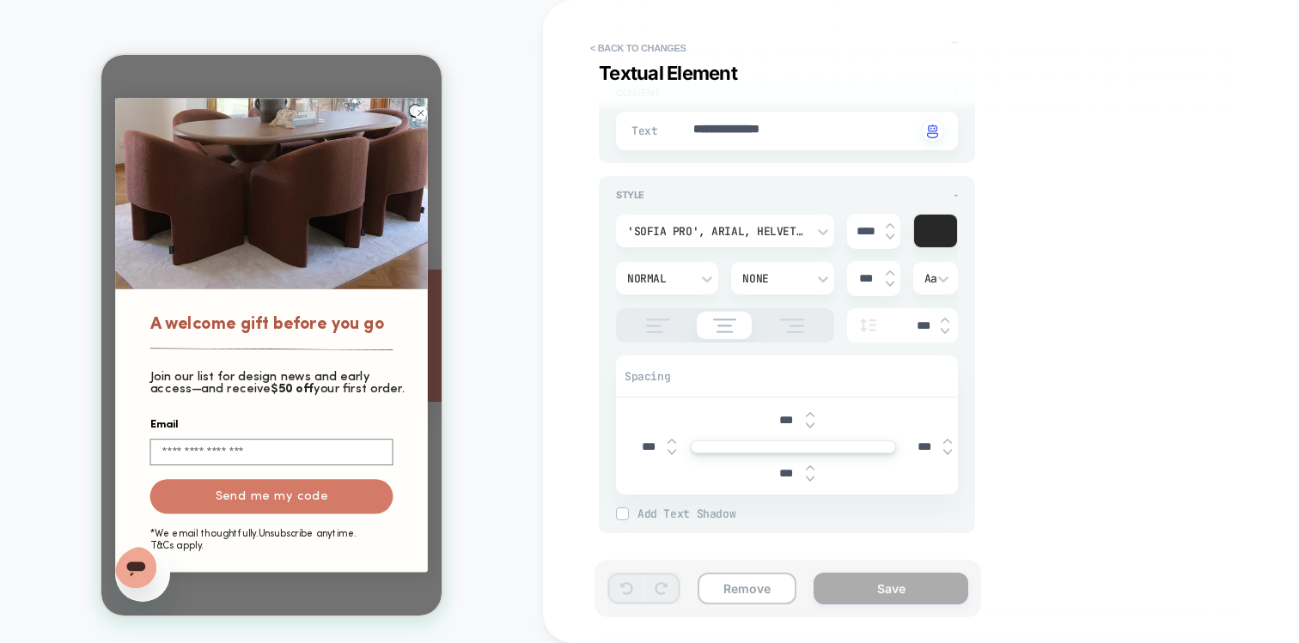
click at [418, 119] on circle "Close dialog" at bounding box center [420, 113] width 13 height 13
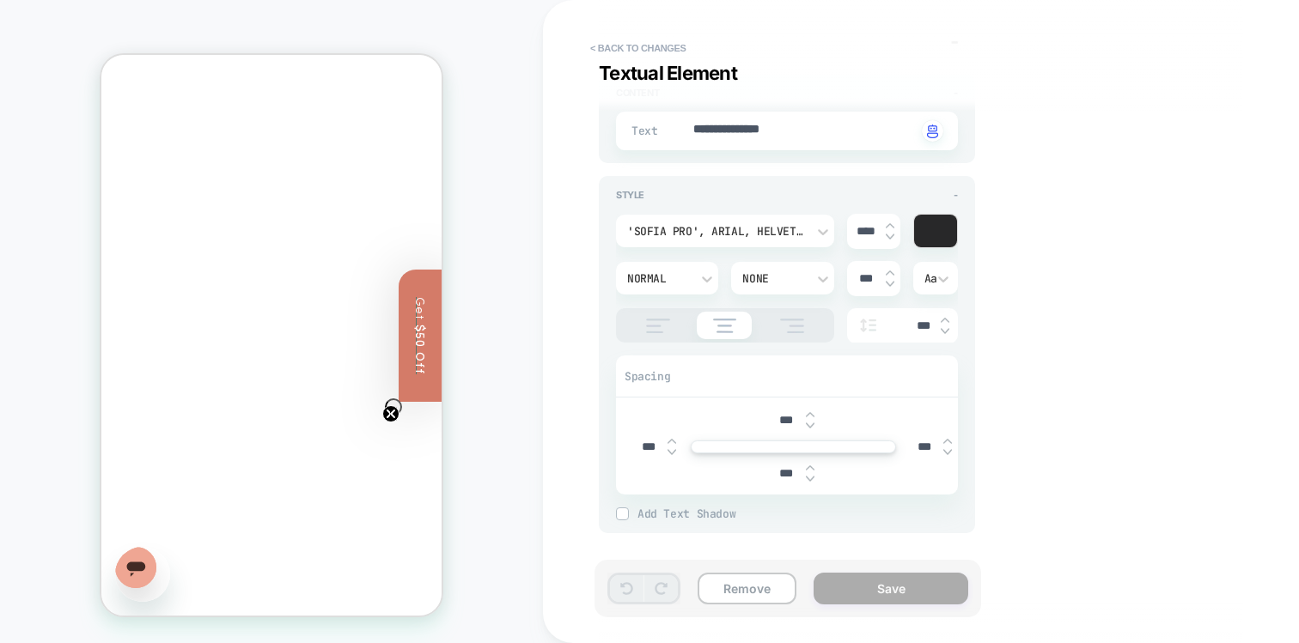
scroll to position [1688, 0]
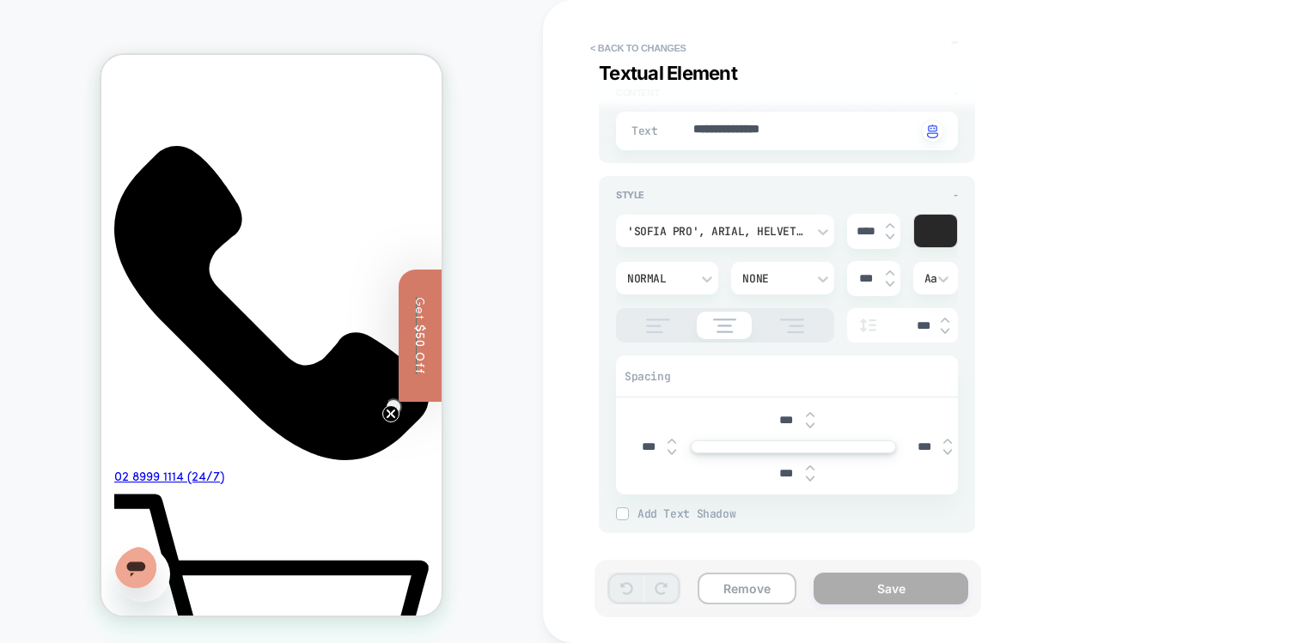
scroll to position [3358, 0]
